Goal: Task Accomplishment & Management: Complete application form

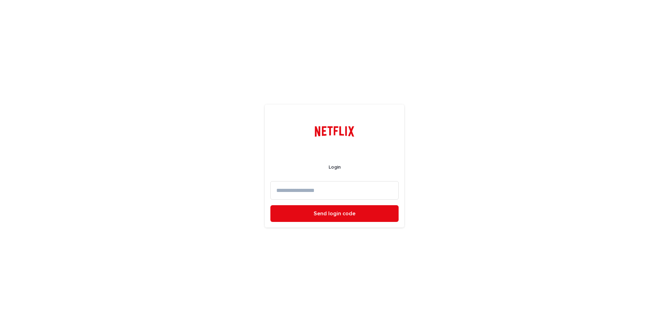
click at [322, 192] on input at bounding box center [334, 190] width 128 height 18
type input "**********"
click at [270, 205] on button "Send login code" at bounding box center [334, 213] width 128 height 17
click at [307, 184] on input at bounding box center [334, 190] width 128 height 18
paste input "******"
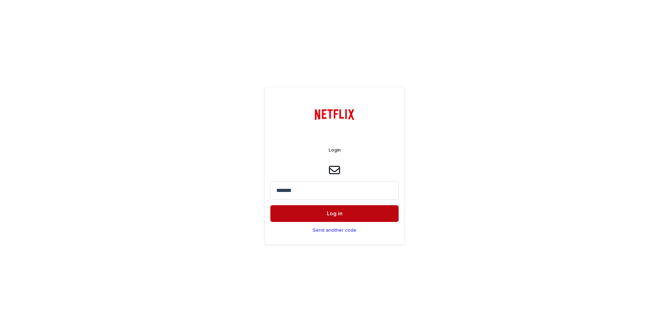
click at [315, 210] on button "Log in" at bounding box center [334, 213] width 128 height 17
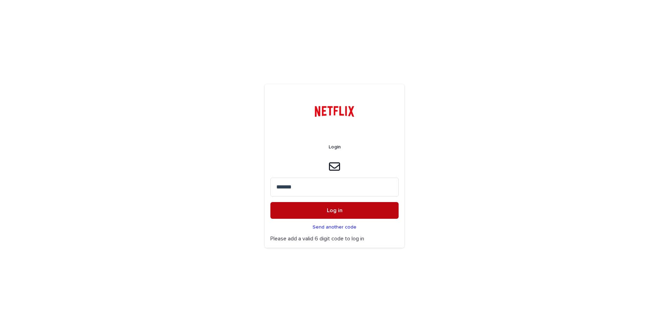
click at [347, 207] on button "Log in" at bounding box center [334, 210] width 128 height 17
click at [329, 212] on span "Log in" at bounding box center [335, 211] width 16 height 6
click at [335, 211] on span "Log in" at bounding box center [335, 211] width 16 height 6
click at [308, 191] on input "******" at bounding box center [334, 187] width 128 height 18
drag, startPoint x: 297, startPoint y: 187, endPoint x: 263, endPoint y: 188, distance: 33.8
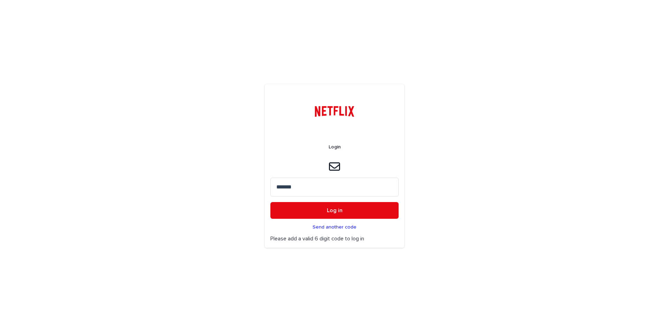
click at [263, 188] on div "Login ****** Log in Send another code Please add a valid 6 digit code to log in" at bounding box center [334, 166] width 669 height 332
paste input
type input "******"
click at [303, 212] on button "Log in" at bounding box center [334, 210] width 128 height 17
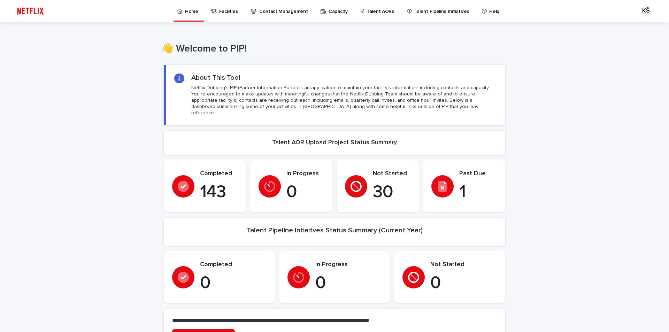
click at [441, 186] on div at bounding box center [442, 186] width 22 height 22
click at [469, 170] on p "Past Due" at bounding box center [478, 174] width 38 height 8
click at [445, 188] on div at bounding box center [442, 186] width 22 height 22
click at [370, 11] on p "Talent AORs" at bounding box center [381, 7] width 28 height 15
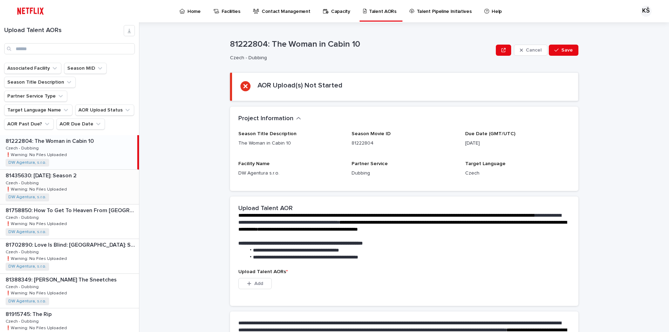
click at [65, 170] on div "81435630: Wednesday: Season 2 81435630: Wednesday: Season 2 Czech - Dubbing Cze…" at bounding box center [69, 187] width 139 height 34
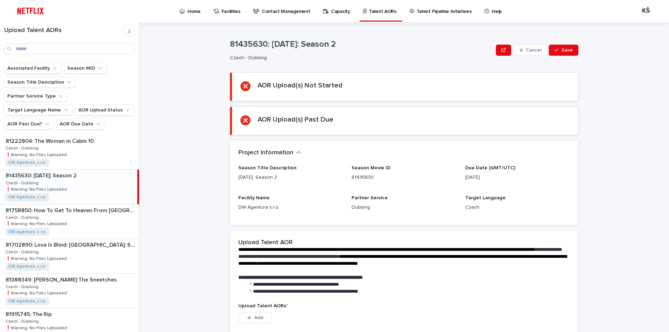
scroll to position [120, 0]
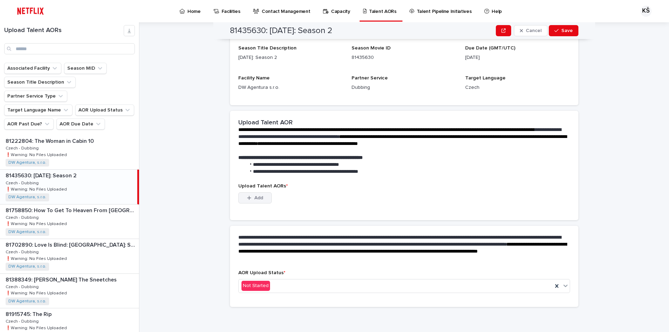
click at [259, 200] on button "Add" at bounding box center [254, 197] width 33 height 11
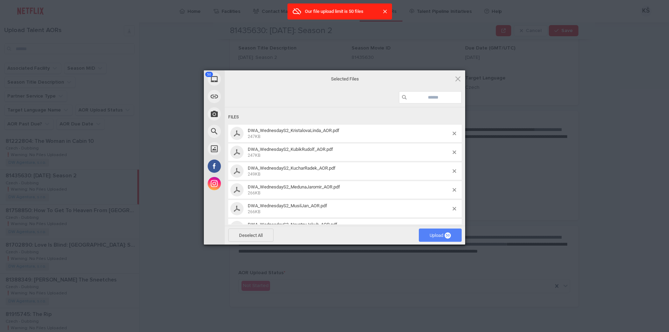
click at [445, 238] on span "Upload 50" at bounding box center [440, 235] width 43 height 13
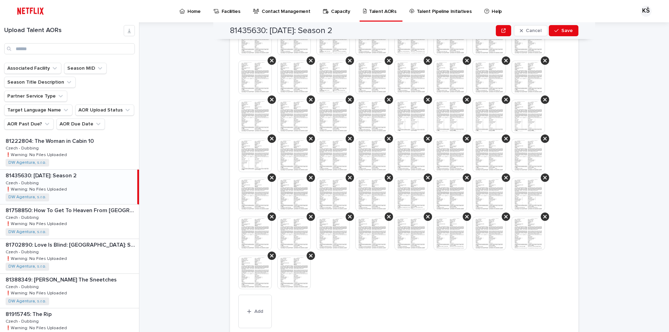
scroll to position [251, 0]
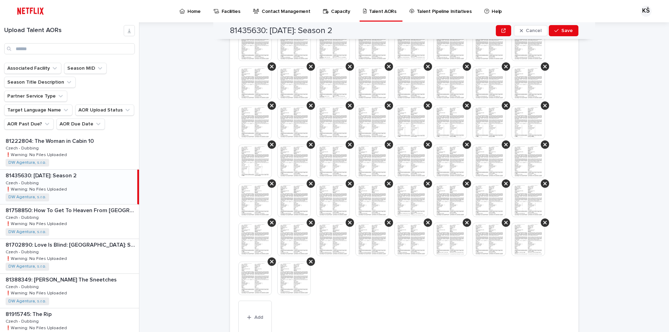
click at [465, 160] on div at bounding box center [404, 164] width 332 height 273
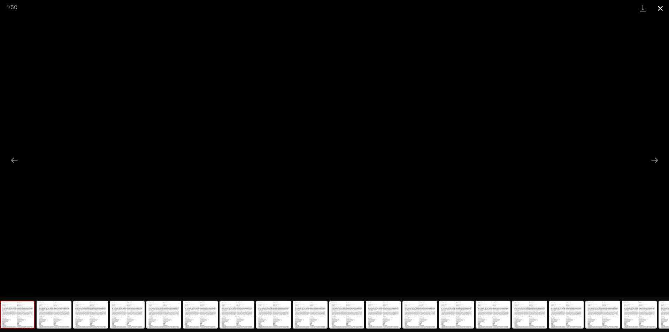
click at [663, 10] on button "Close gallery" at bounding box center [660, 8] width 17 height 16
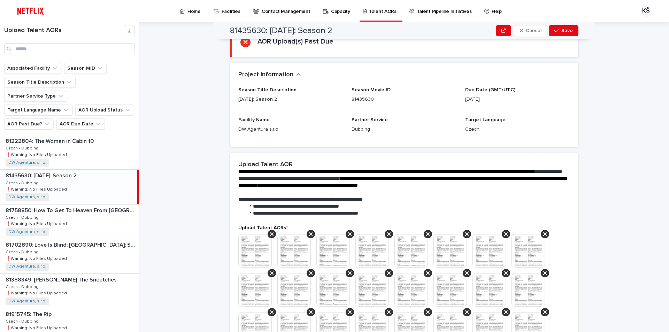
scroll to position [0, 0]
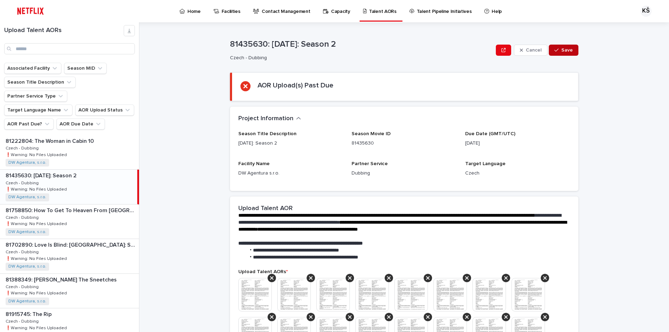
click at [562, 47] on button "Save" at bounding box center [564, 50] width 30 height 11
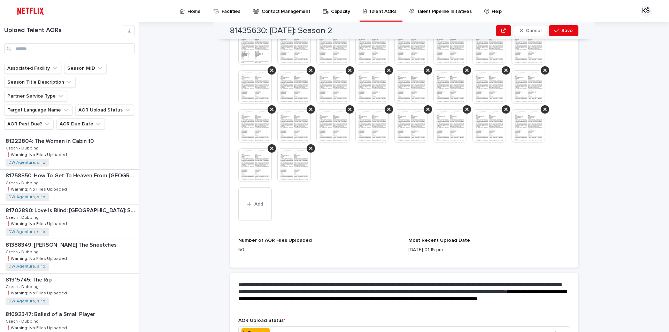
scroll to position [452, 0]
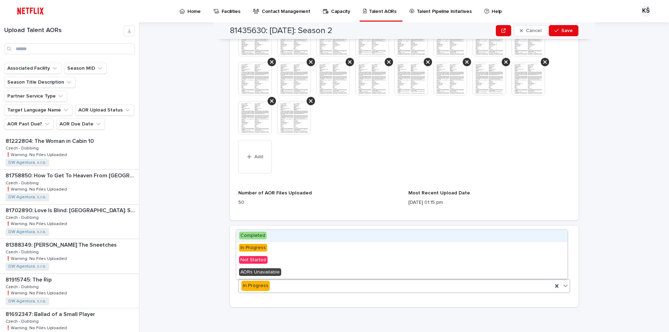
click at [306, 279] on div "In Progress" at bounding box center [404, 286] width 332 height 14
click at [253, 236] on span "Completed" at bounding box center [253, 236] width 28 height 8
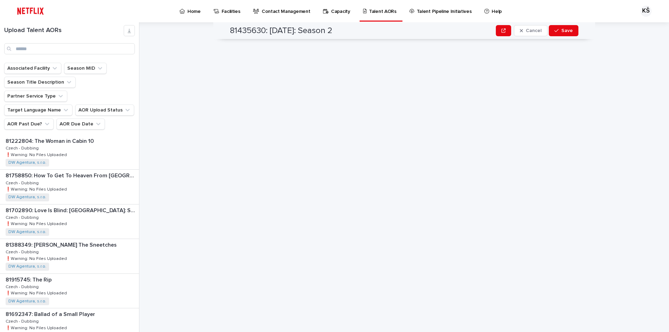
scroll to position [0, 0]
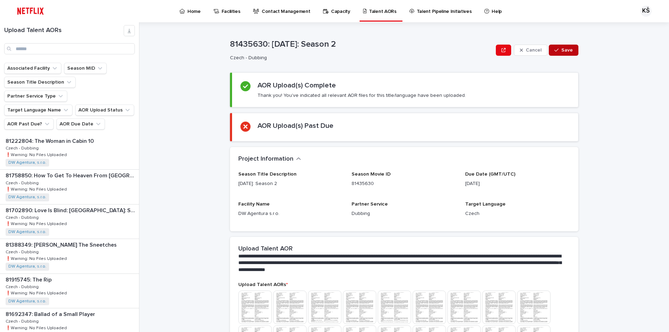
click at [567, 49] on span "Save" at bounding box center [566, 50] width 11 height 5
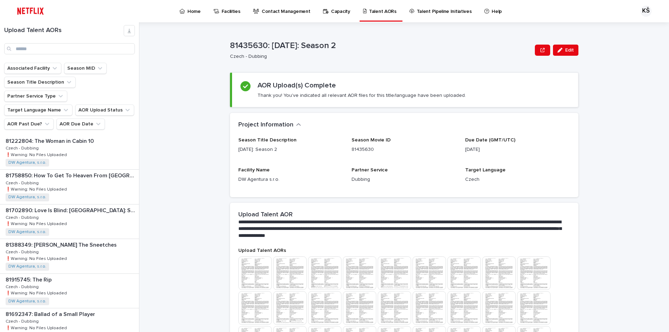
drag, startPoint x: 568, startPoint y: 43, endPoint x: 590, endPoint y: 84, distance: 46.6
click at [590, 84] on div "**********" at bounding box center [408, 177] width 521 height 310
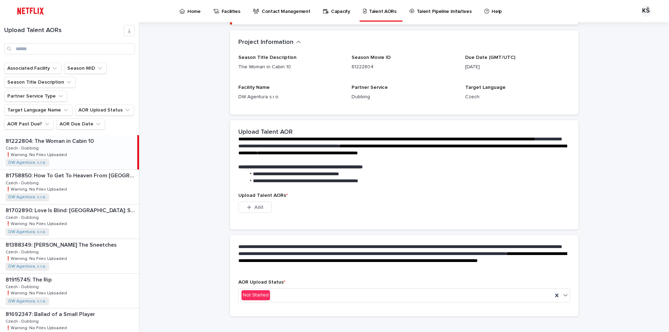
scroll to position [86, 0]
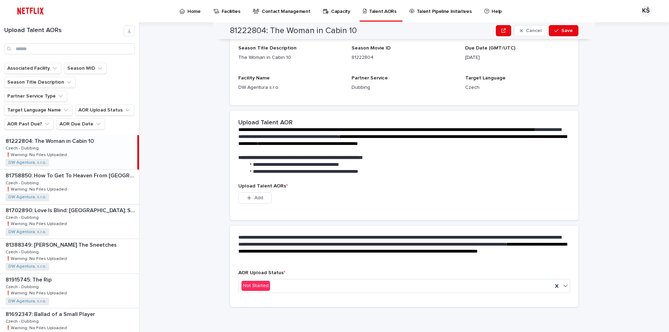
click at [623, 198] on div "**********" at bounding box center [408, 177] width 521 height 310
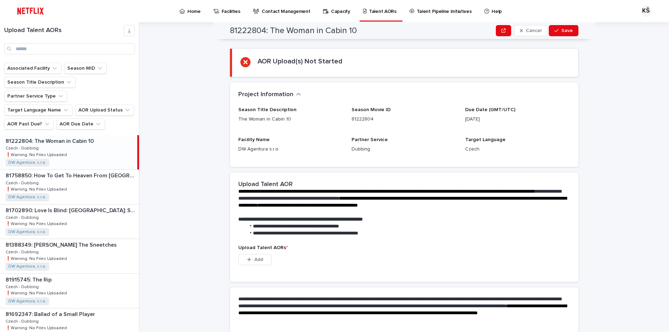
scroll to position [0, 0]
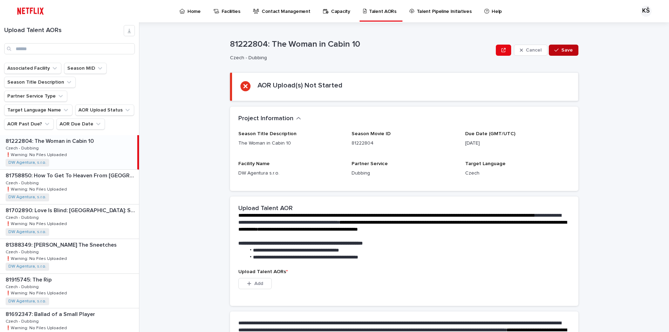
click at [556, 48] on icon "button" at bounding box center [556, 50] width 4 height 5
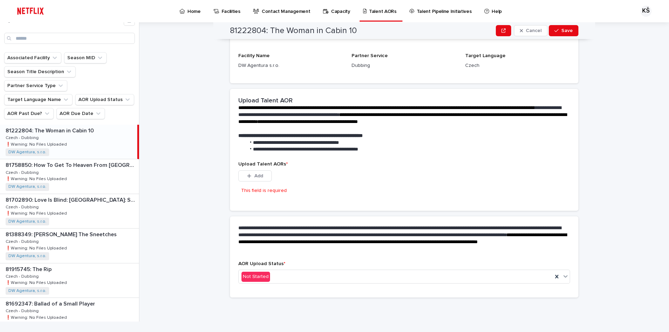
scroll to position [105, 0]
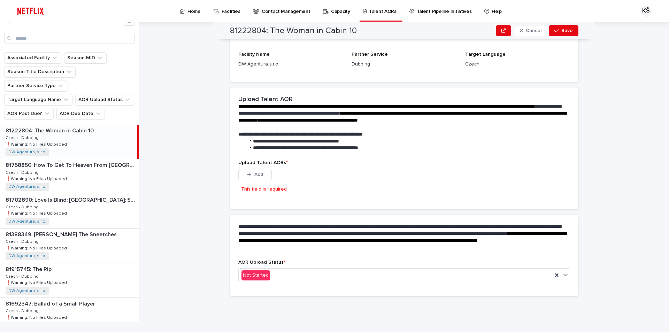
click at [96, 125] on div "81222804: The Woman in Cabin 10 81222804: The Woman in Cabin 10 Czech - Dubbing…" at bounding box center [68, 142] width 137 height 34
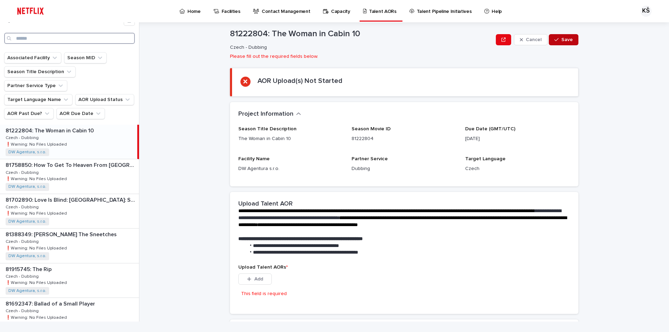
click at [30, 42] on input "Search" at bounding box center [69, 38] width 131 height 11
type input "***"
